Goal: Transaction & Acquisition: Purchase product/service

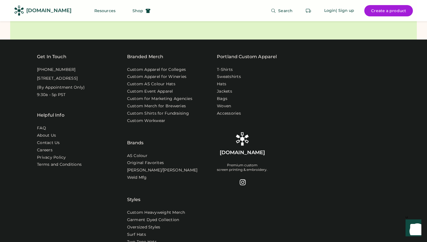
scroll to position [1787, 0]
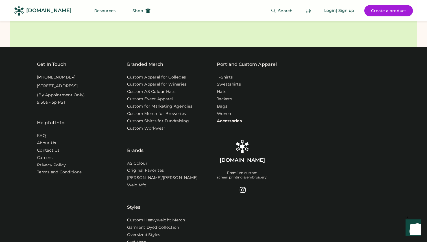
click at [220, 124] on link "Accessories" at bounding box center [229, 121] width 25 height 6
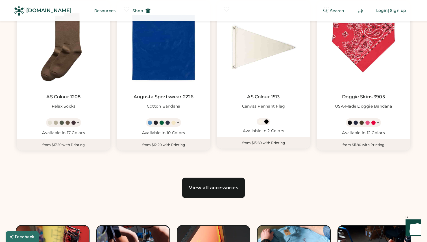
scroll to position [350, 0]
click at [227, 197] on link "View all accessories" at bounding box center [213, 188] width 63 height 20
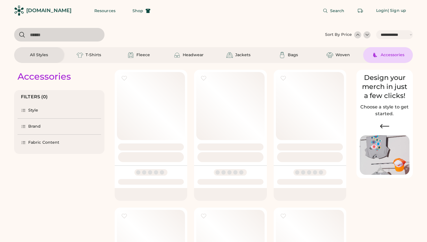
select select "*****"
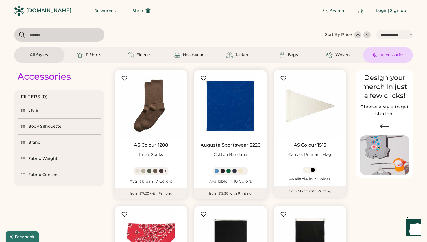
scroll to position [162, 0]
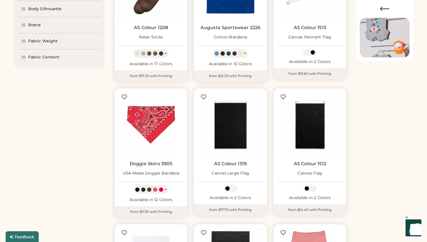
select select "*****"
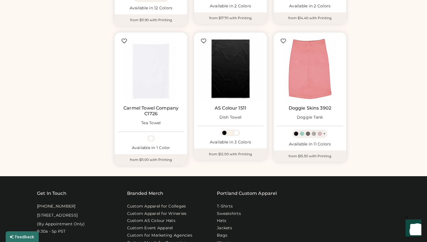
scroll to position [308, 0]
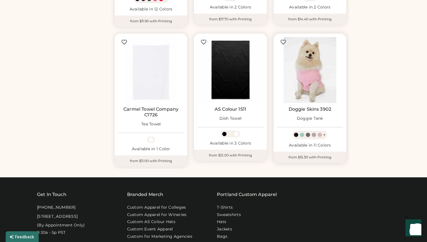
click at [311, 79] on img at bounding box center [310, 70] width 66 height 66
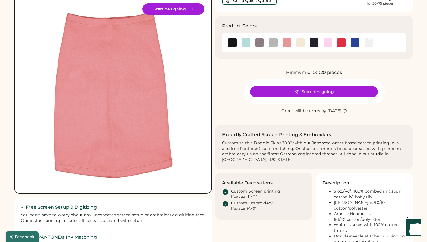
scroll to position [45, 0]
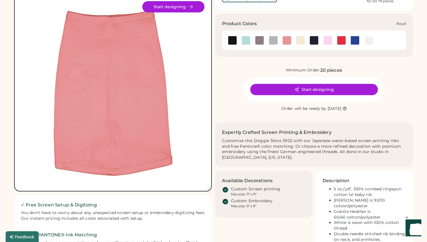
click at [354, 40] on img at bounding box center [355, 40] width 8 height 8
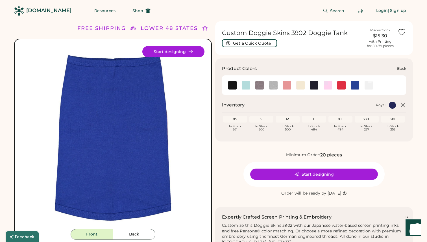
click at [231, 86] on img at bounding box center [232, 85] width 8 height 8
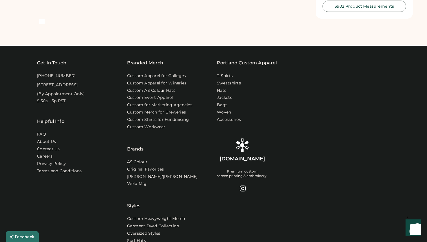
scroll to position [389, 0]
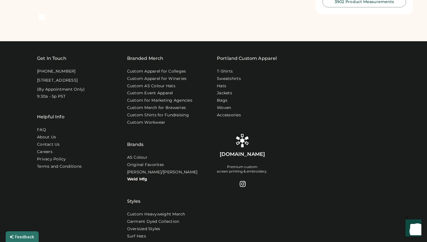
click at [133, 177] on link "Weld Mfg" at bounding box center [137, 180] width 20 height 6
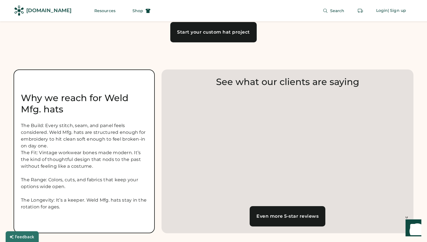
scroll to position [506, 0]
